Goal: Communication & Community: Connect with others

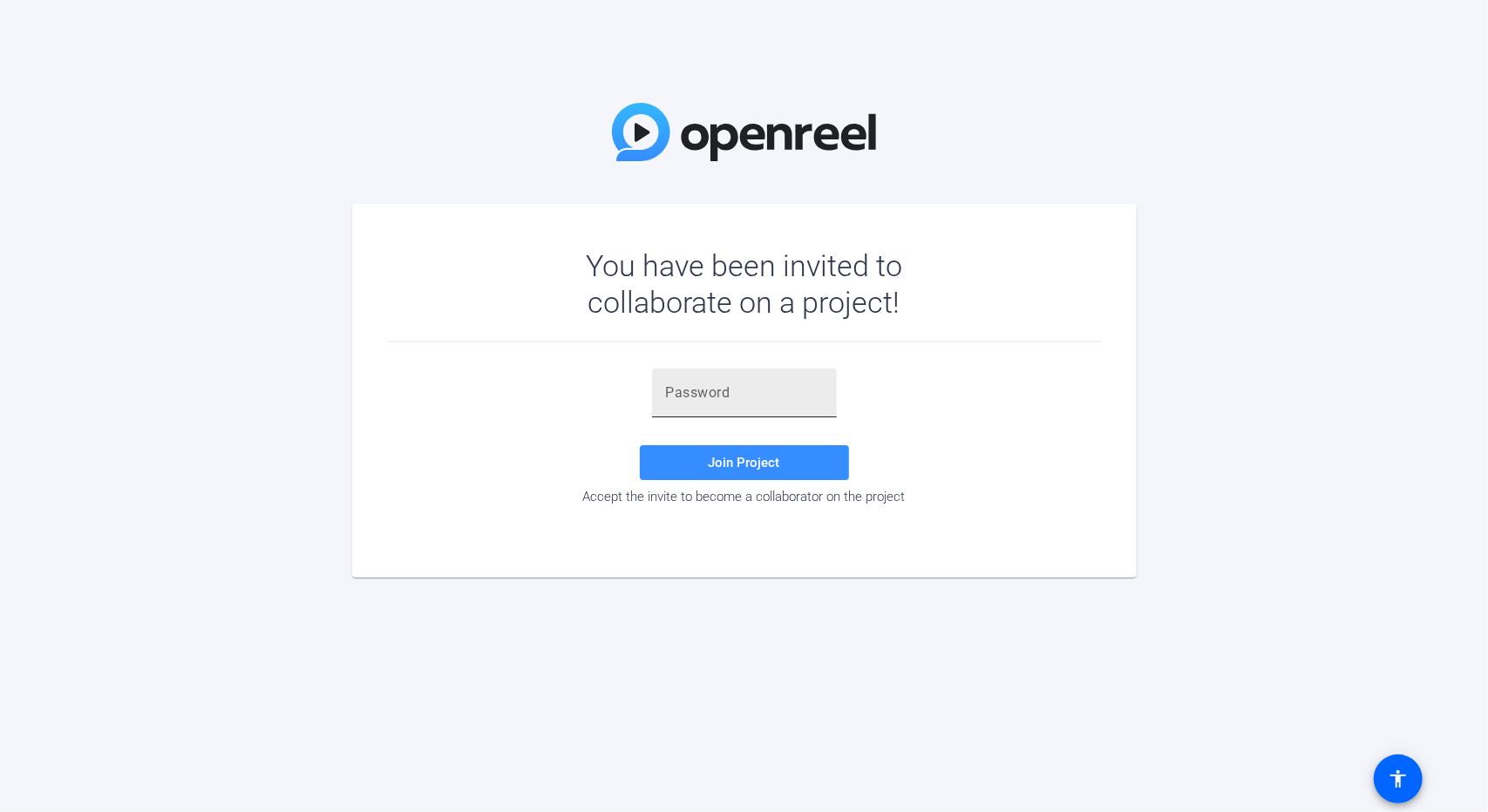
click at [703, 395] on input "text" at bounding box center [744, 393] width 157 height 21
paste input "v9^{0."
type input "v9^{0."
click at [724, 461] on span "Join Project" at bounding box center [744, 462] width 71 height 15
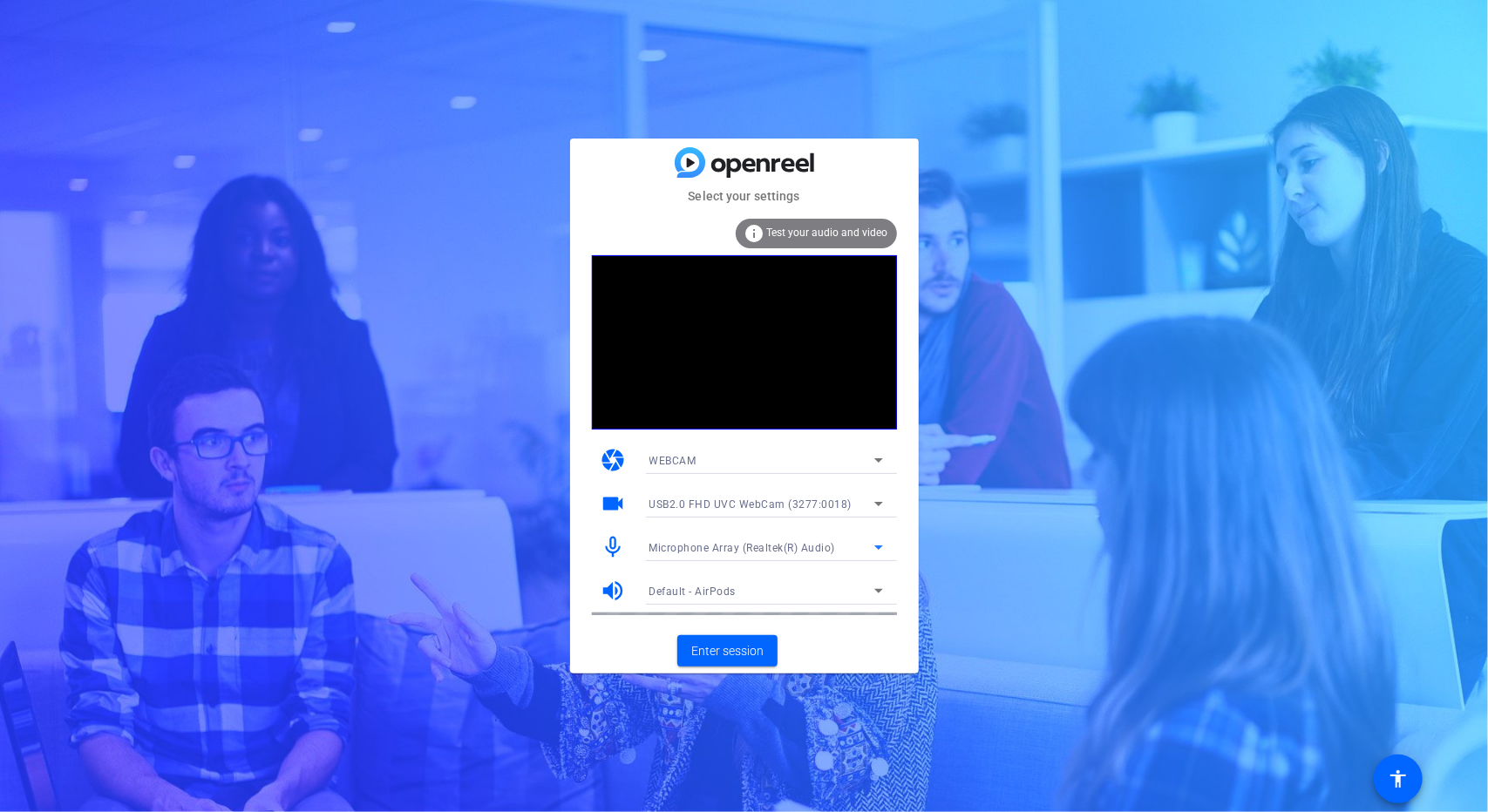
click at [773, 552] on span "Microphone Array (Realtek(R) Audio)" at bounding box center [743, 549] width 187 height 13
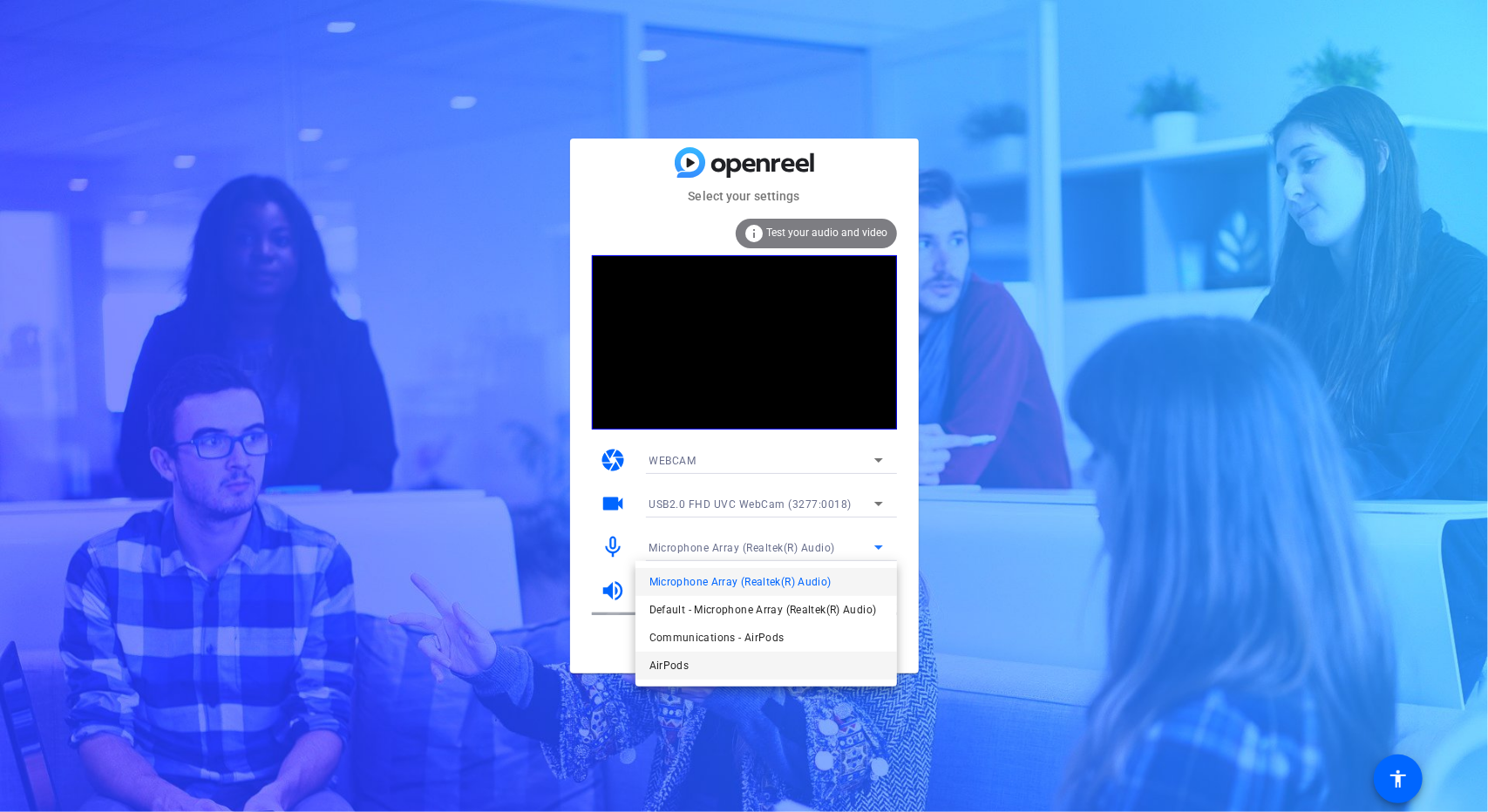
click at [698, 660] on mat-option "AirPods" at bounding box center [766, 665] width 261 height 28
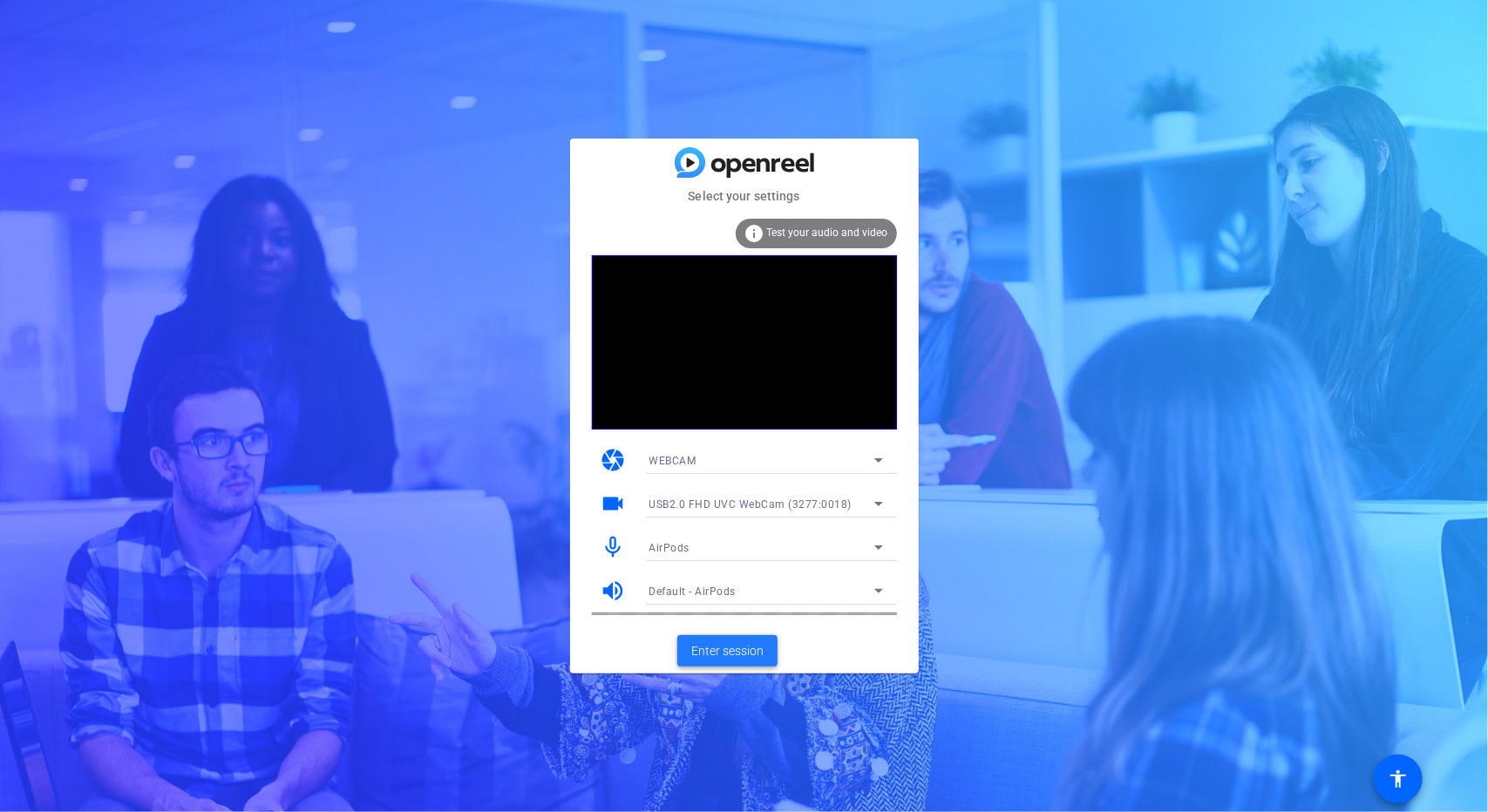
click at [737, 652] on span "Enter session" at bounding box center [727, 652] width 72 height 18
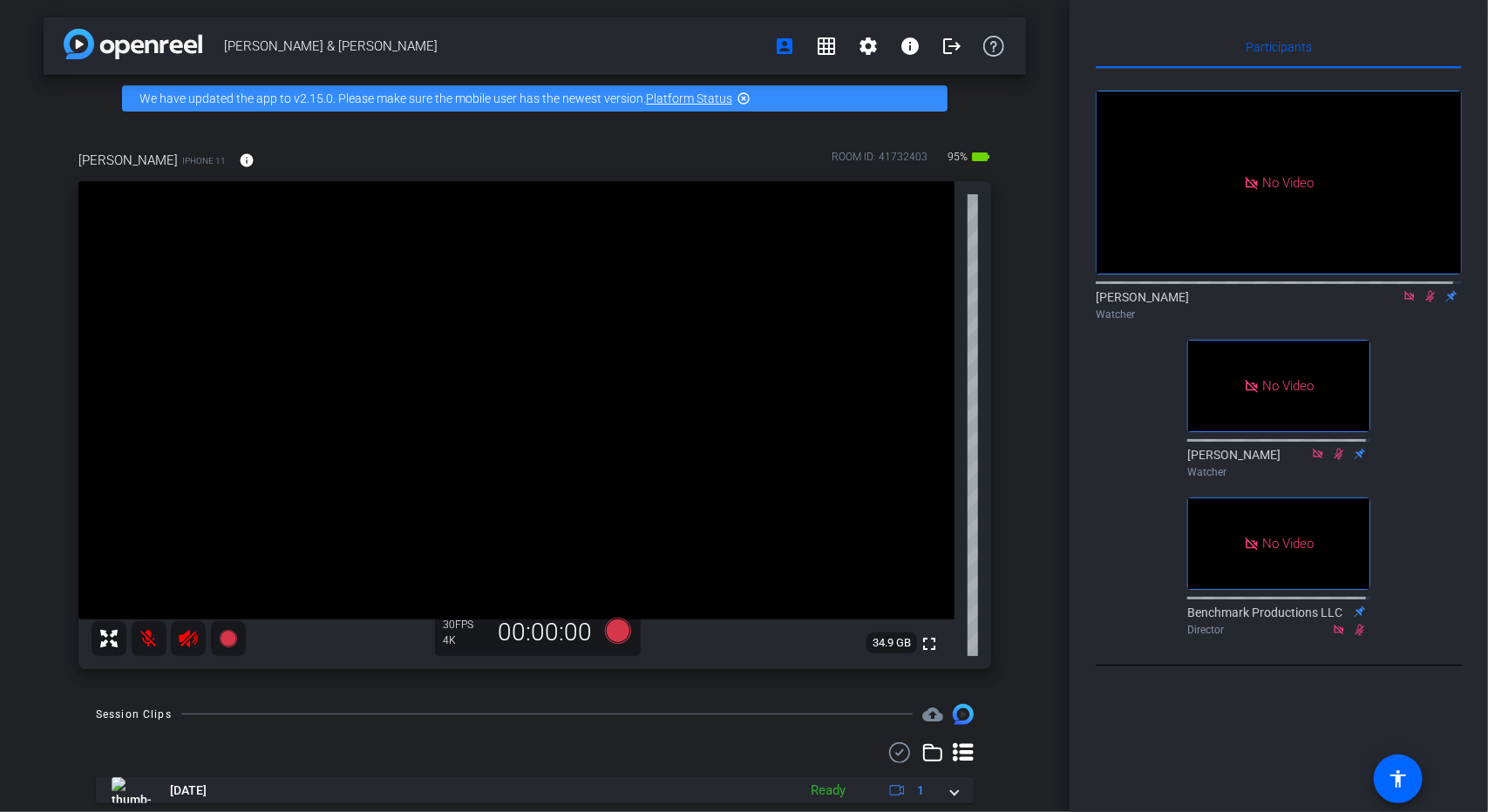
click at [1424, 303] on icon at bounding box center [1429, 297] width 14 height 13
click at [1427, 303] on icon at bounding box center [1430, 297] width 7 height 12
click at [1404, 301] on icon at bounding box center [1409, 296] width 10 height 10
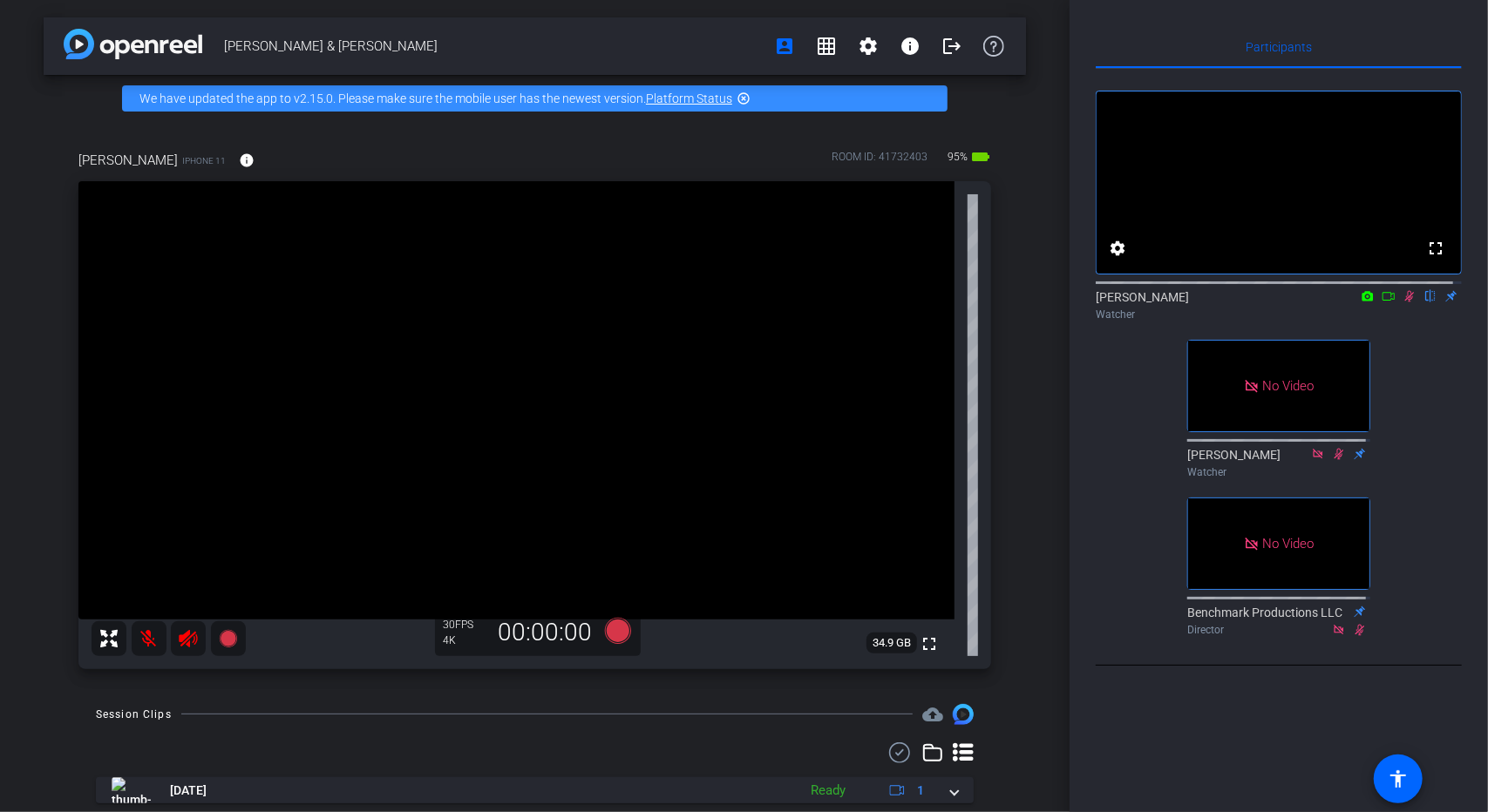
click at [1402, 303] on icon at bounding box center [1409, 297] width 14 height 13
click at [1386, 303] on icon at bounding box center [1388, 297] width 14 height 13
